Goal: Task Accomplishment & Management: Use online tool/utility

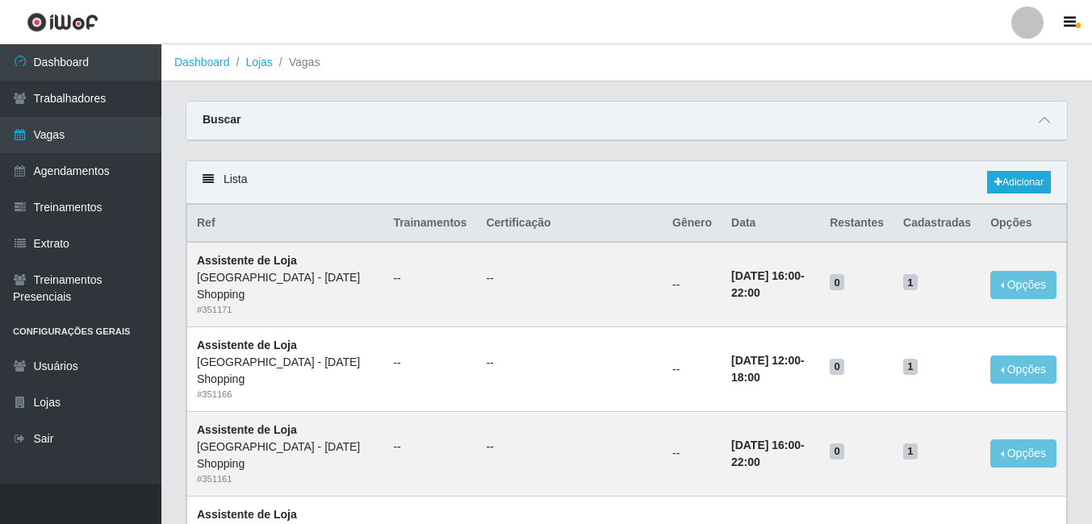
click at [1055, 127] on div "Buscar" at bounding box center [626, 121] width 880 height 39
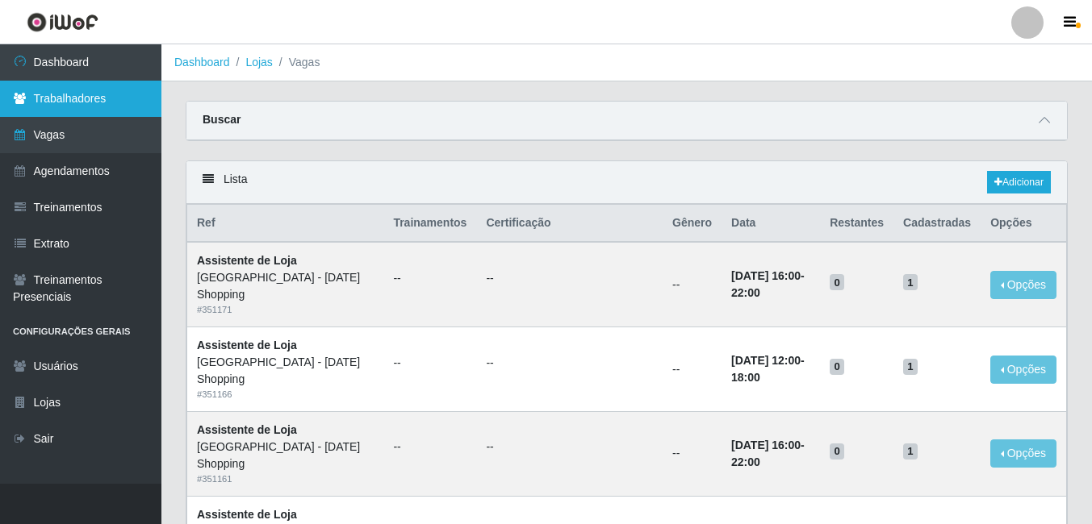
click at [66, 102] on link "Trabalhadores" at bounding box center [80, 99] width 161 height 36
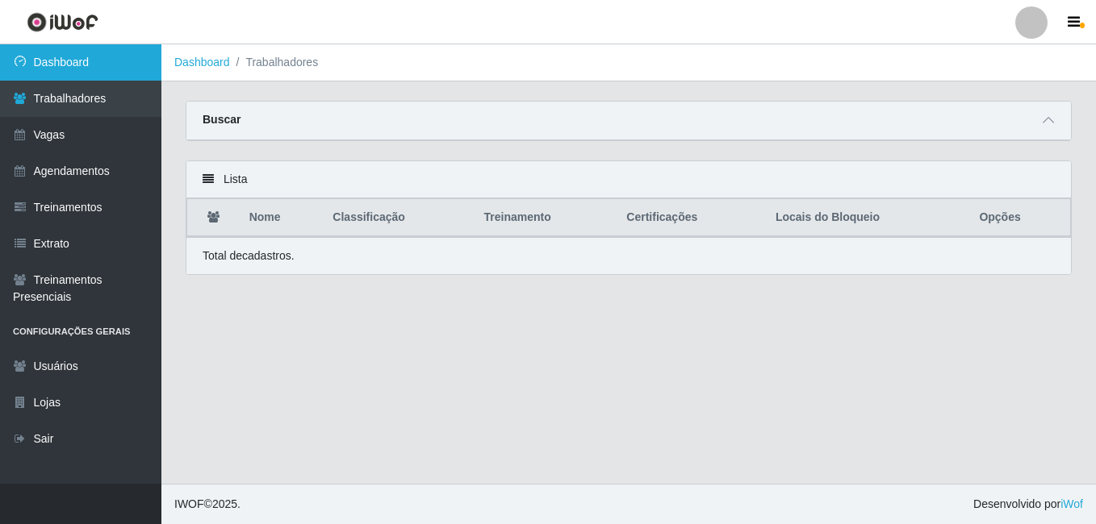
click at [81, 61] on link "Dashboard" at bounding box center [80, 62] width 161 height 36
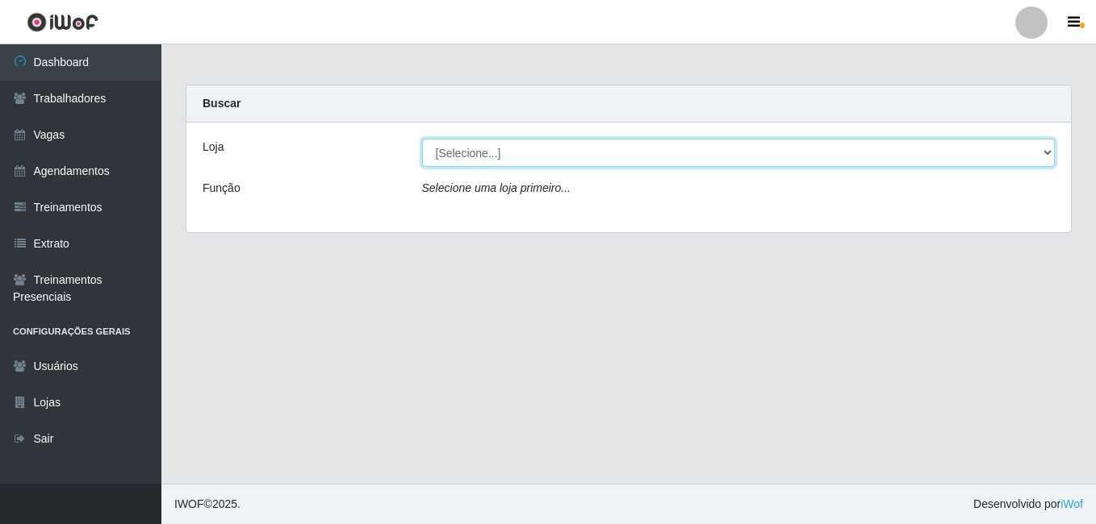
click at [1048, 150] on select "[Selecione...] [GEOGRAPHIC_DATA] - [DATE][GEOGRAPHIC_DATA]" at bounding box center [738, 153] width 633 height 28
select select "471"
click at [422, 139] on select "[Selecione...] [GEOGRAPHIC_DATA] - [DATE][GEOGRAPHIC_DATA]" at bounding box center [738, 153] width 633 height 28
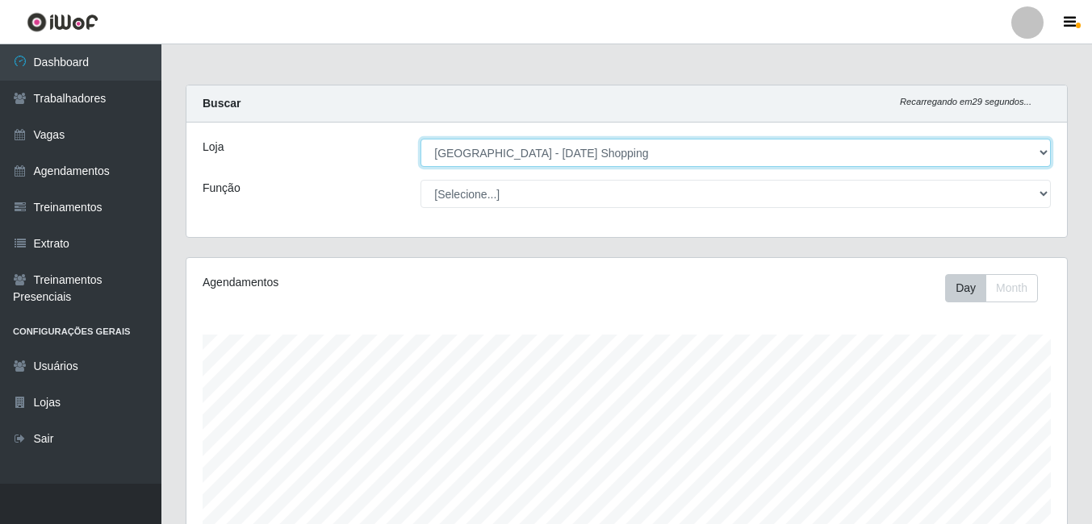
scroll to position [335, 880]
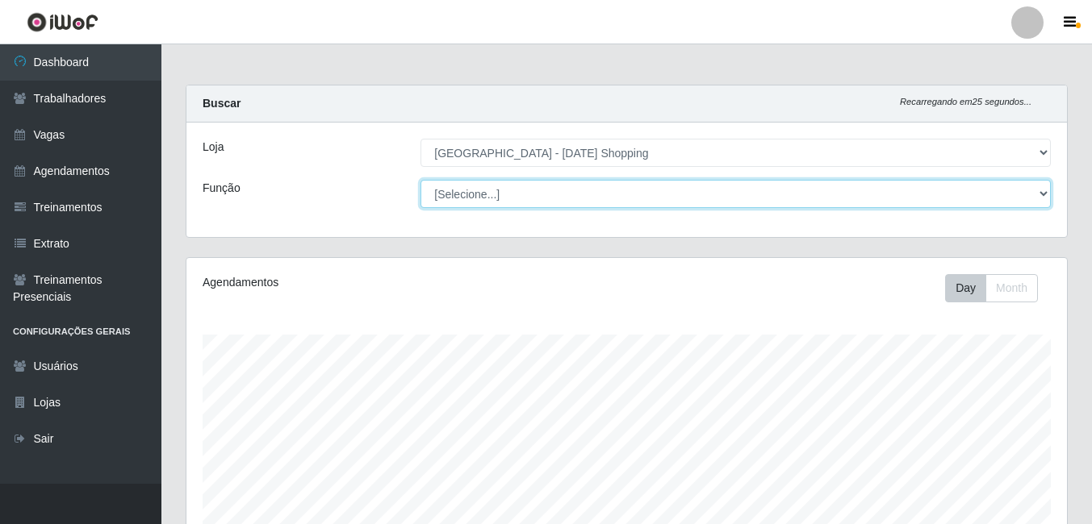
click at [1043, 194] on select "[Selecione...] ASG ASG + ASG ++ Assistente de [PERSON_NAME] Assistente de [PERS…" at bounding box center [735, 194] width 630 height 28
click at [420, 180] on select "[Selecione...] ASG ASG + ASG ++ Assistente de [PERSON_NAME] Assistente de [PERS…" at bounding box center [735, 194] width 630 height 28
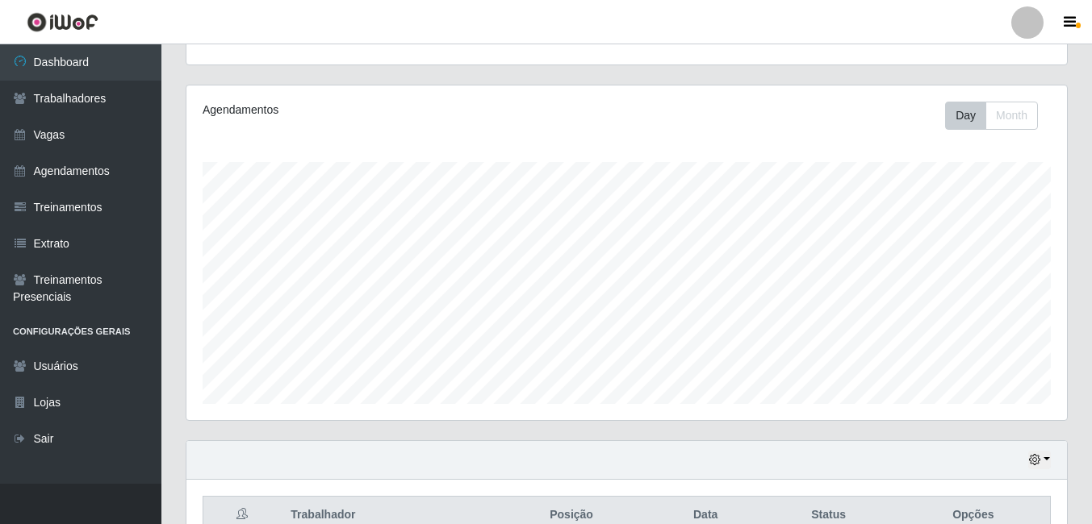
scroll to position [0, 0]
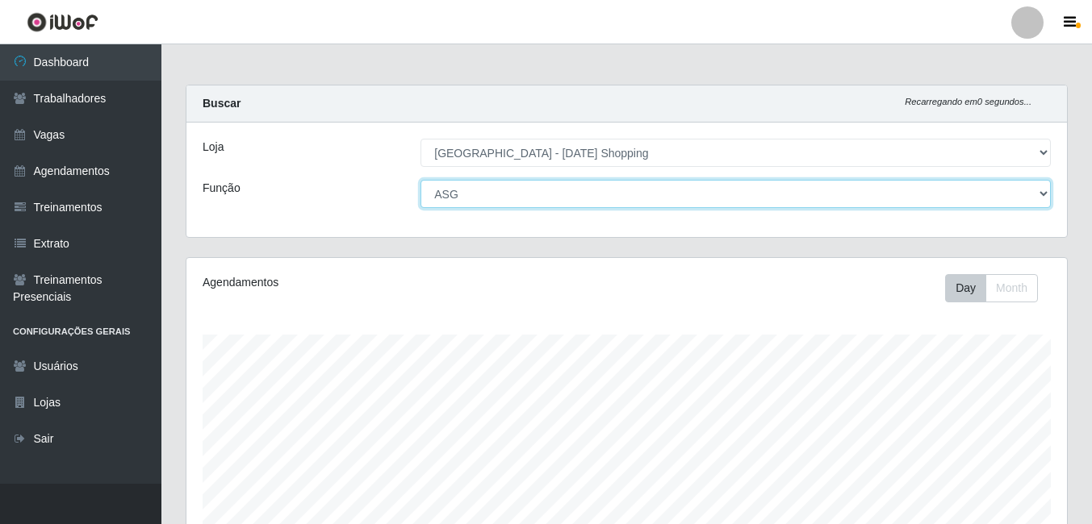
click at [1038, 192] on select "[Selecione...] ASG ASG + ASG ++ Assistente de [PERSON_NAME] Assistente de [PERS…" at bounding box center [735, 194] width 630 height 28
select select "148"
click at [420, 180] on select "[Selecione...] ASG ASG + ASG ++ Assistente de [PERSON_NAME] Assistente de [PERS…" at bounding box center [735, 194] width 630 height 28
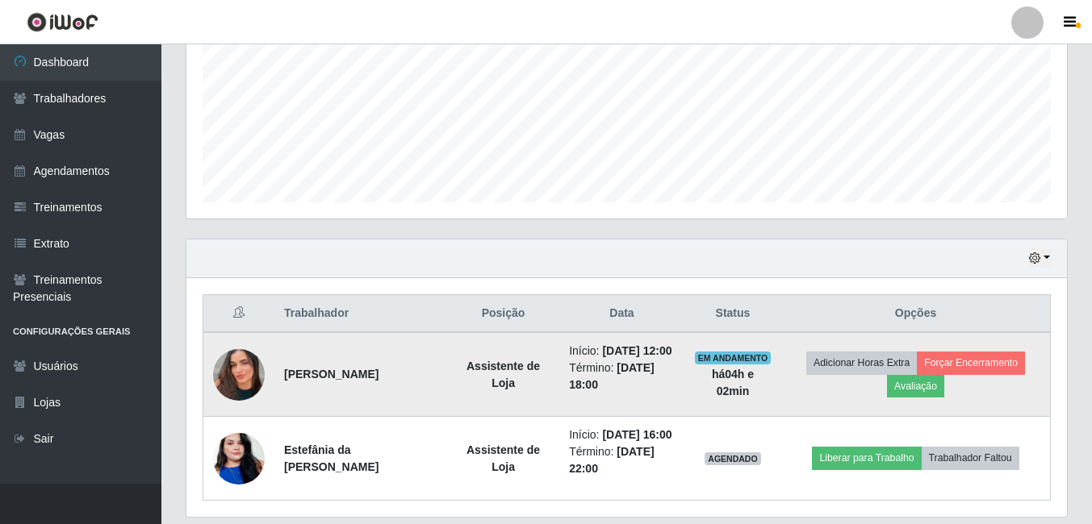
scroll to position [428, 0]
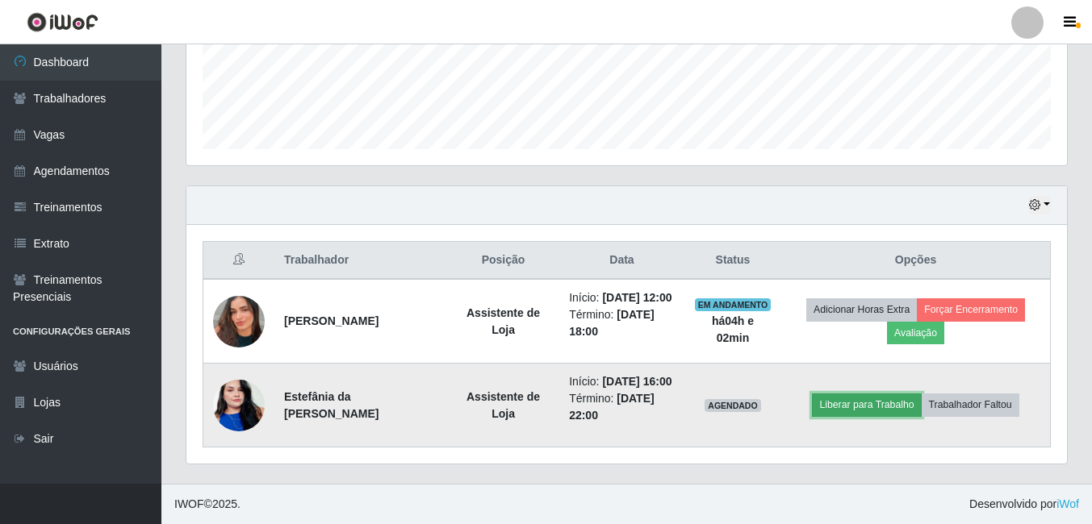
click at [869, 406] on button "Liberar para Trabalho" at bounding box center [866, 405] width 109 height 23
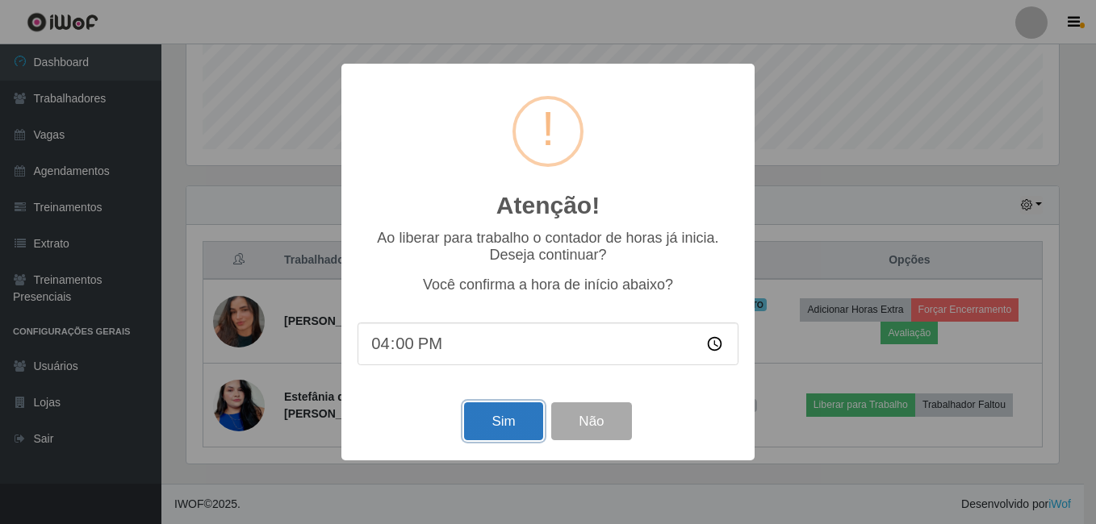
click at [499, 424] on button "Sim" at bounding box center [503, 422] width 78 height 38
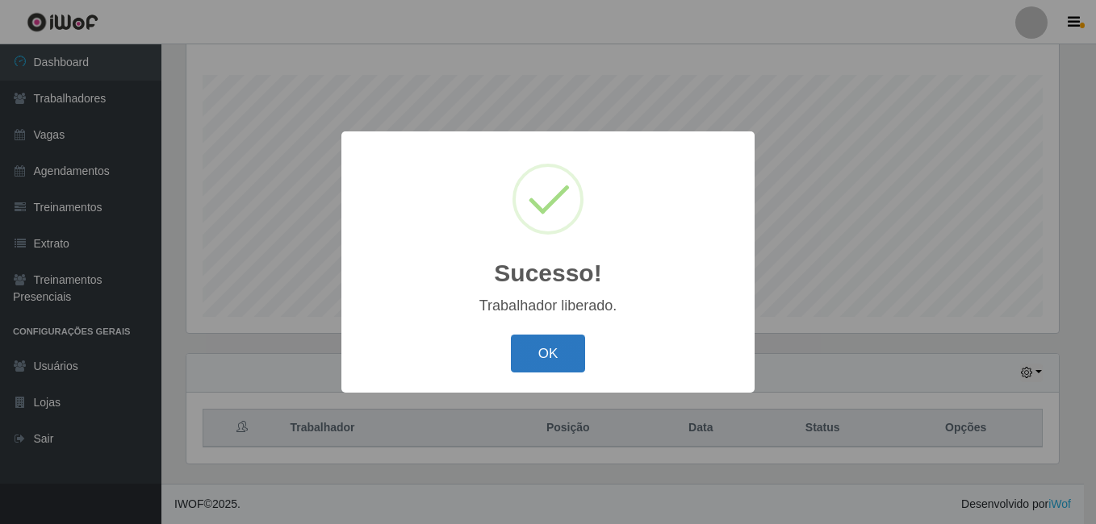
click at [560, 345] on button "OK" at bounding box center [548, 354] width 75 height 38
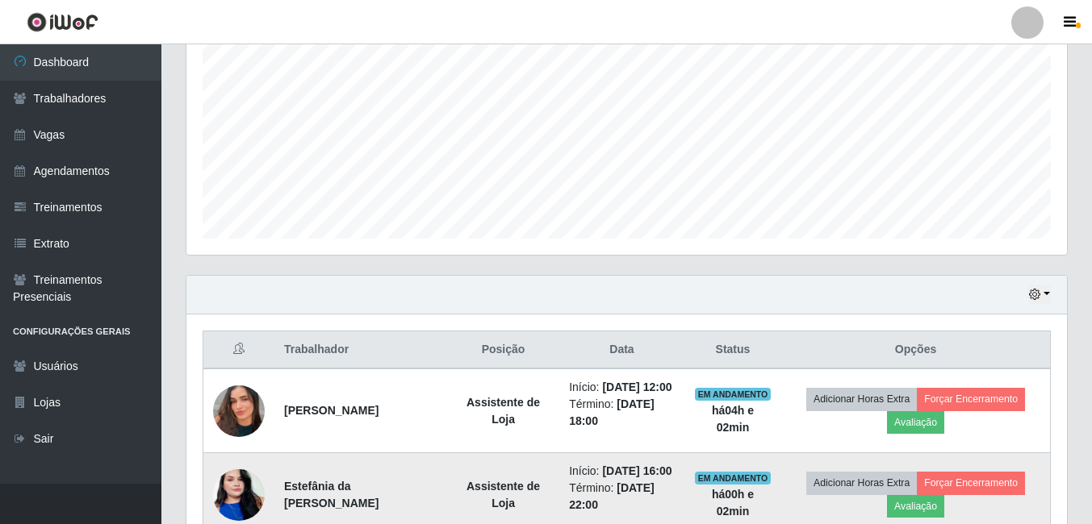
scroll to position [428, 0]
